Goal: Information Seeking & Learning: Learn about a topic

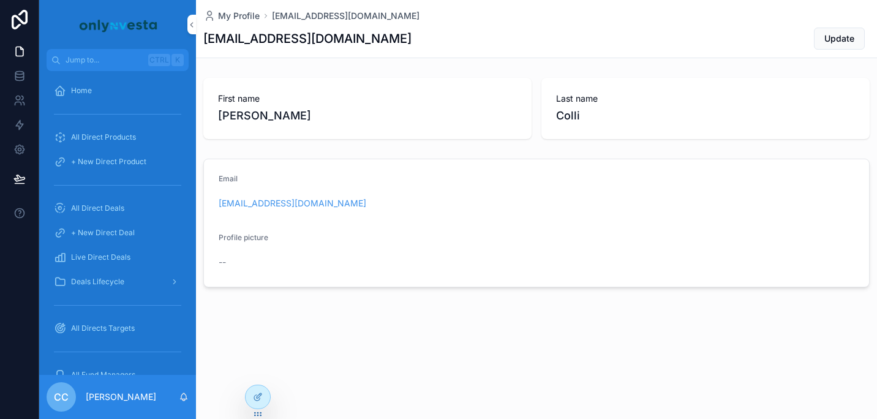
click at [105, 206] on span "All Direct Deals" at bounding box center [97, 208] width 53 height 10
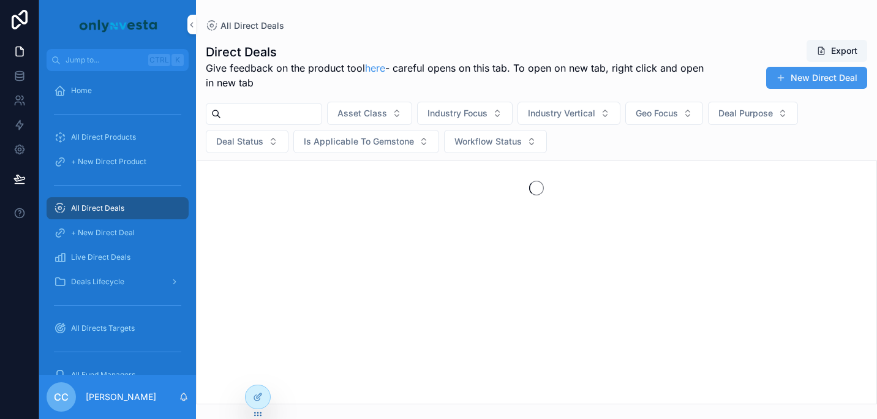
click at [102, 262] on div "Live Direct Deals" at bounding box center [117, 257] width 127 height 20
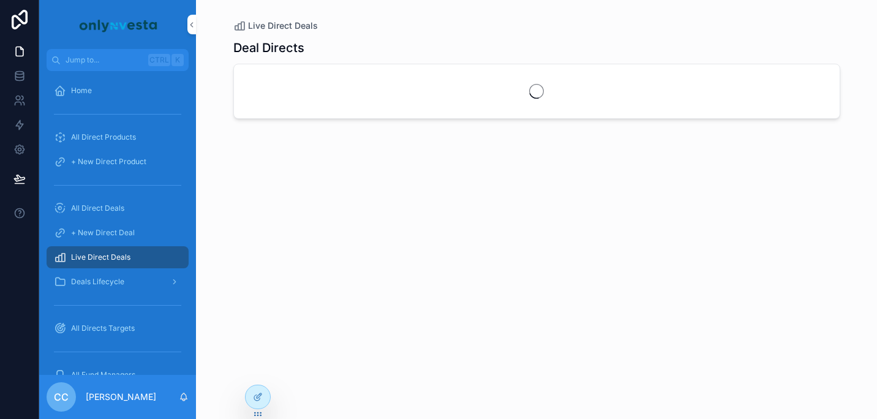
click at [480, 272] on div "Deal Directs" at bounding box center [536, 218] width 607 height 372
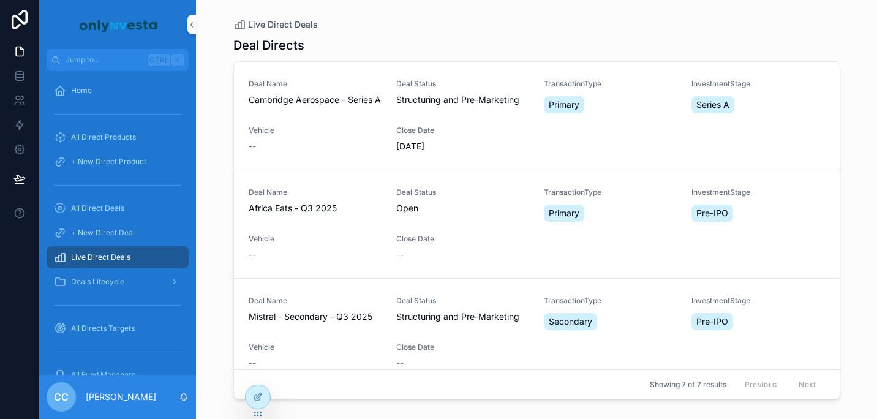
click at [283, 205] on span "Africa Eats - Q3 2025" at bounding box center [315, 208] width 133 height 12
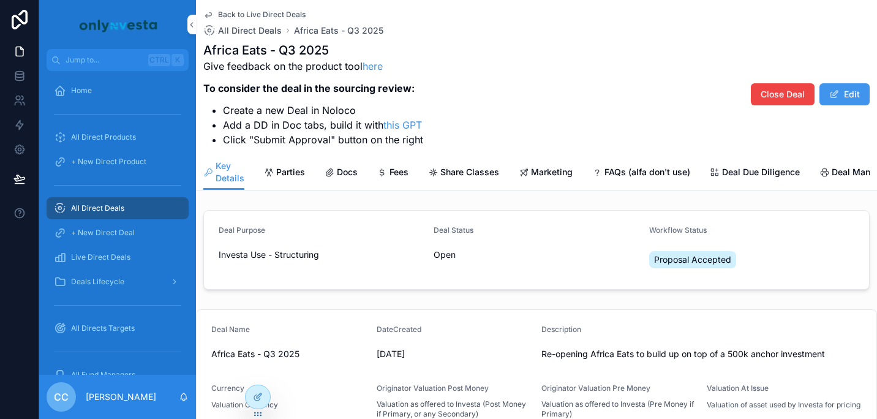
click at [556, 175] on span "Marketing" at bounding box center [552, 172] width 42 height 12
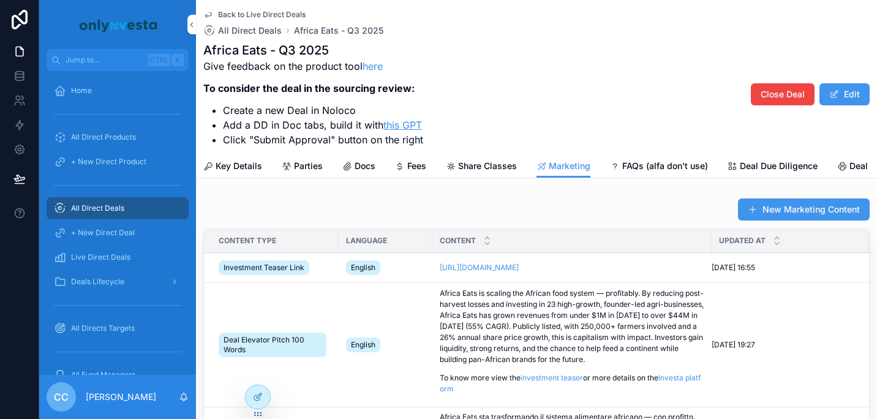
click at [400, 124] on link "this GPT" at bounding box center [402, 125] width 39 height 12
